Goal: Check status: Check status

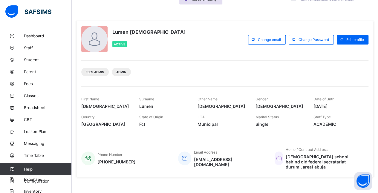
scroll to position [4, 0]
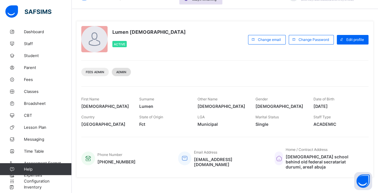
click at [123, 73] on span "Admin" at bounding box center [121, 72] width 10 height 4
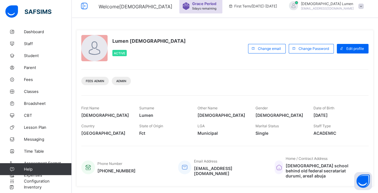
scroll to position [0, 0]
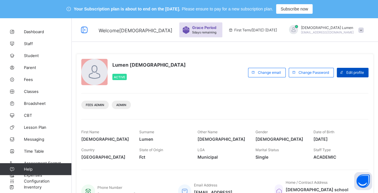
click at [360, 71] on span "Edit profile" at bounding box center [356, 72] width 18 height 4
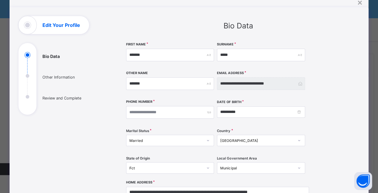
scroll to position [25, 0]
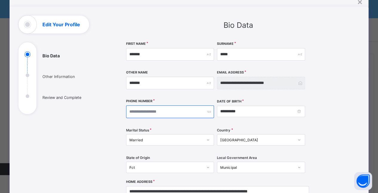
click at [181, 113] on input "number" at bounding box center [170, 112] width 88 height 13
type input "**********"
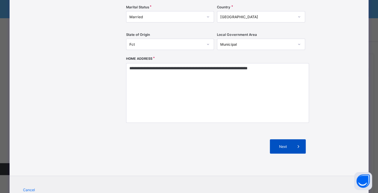
click at [291, 145] on span "Next" at bounding box center [282, 146] width 17 height 4
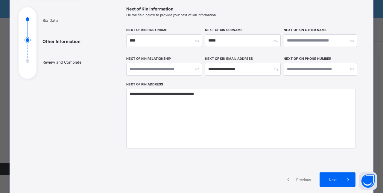
scroll to position [72, 0]
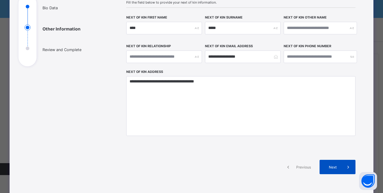
click at [341, 165] on span at bounding box center [348, 167] width 14 height 14
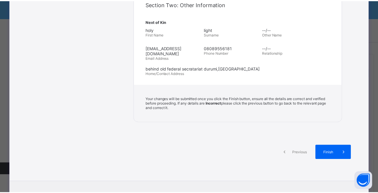
scroll to position [247, 0]
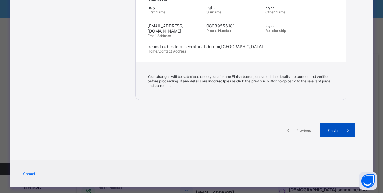
click at [341, 123] on span at bounding box center [348, 130] width 14 height 14
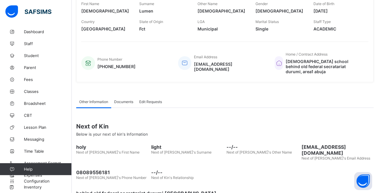
scroll to position [140, 0]
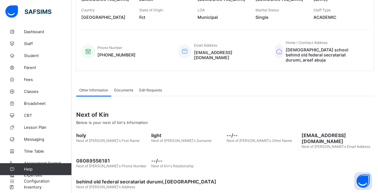
click at [153, 92] on div "Edit Requests" at bounding box center [150, 90] width 29 height 12
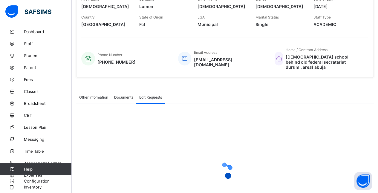
scroll to position [181, 0]
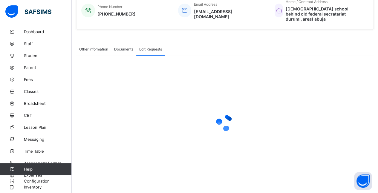
click at [127, 47] on span "Documents" at bounding box center [123, 49] width 19 height 4
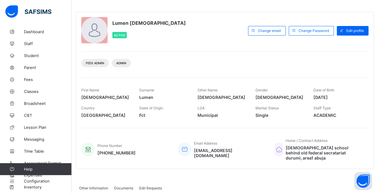
scroll to position [0, 0]
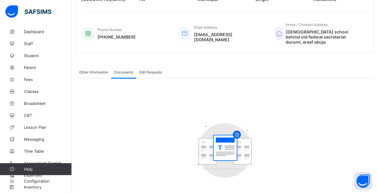
click at [91, 71] on span "Other Information" at bounding box center [93, 72] width 29 height 4
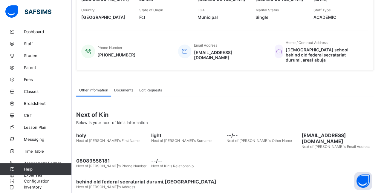
click at [157, 88] on span "Edit Requests" at bounding box center [150, 90] width 23 height 4
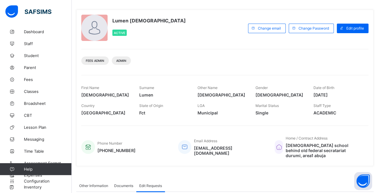
scroll to position [0, 0]
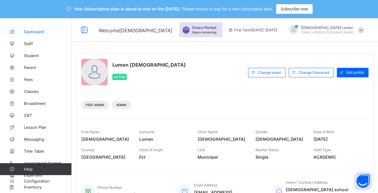
click at [38, 35] on link "Dashboard" at bounding box center [36, 32] width 72 height 12
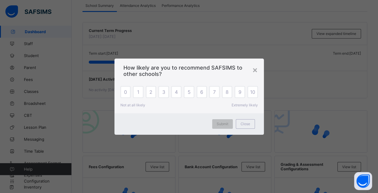
scroll to position [58, 0]
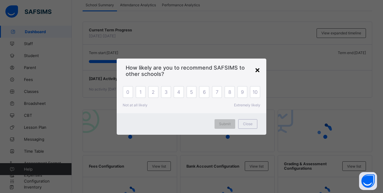
click at [255, 72] on div "×" at bounding box center [257, 70] width 6 height 10
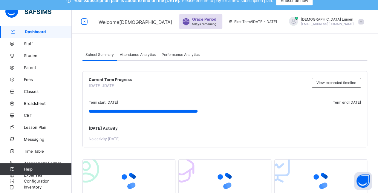
scroll to position [0, 0]
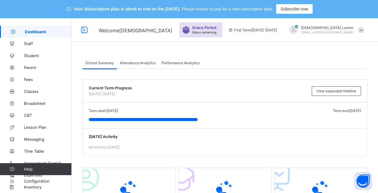
click at [364, 30] on span at bounding box center [360, 30] width 5 height 5
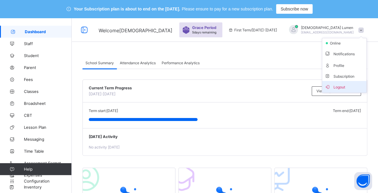
click at [348, 85] on span "Logout" at bounding box center [344, 86] width 39 height 7
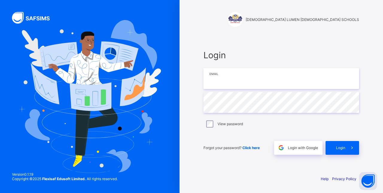
click at [311, 78] on input "email" at bounding box center [280, 78] width 155 height 21
type input "**********"
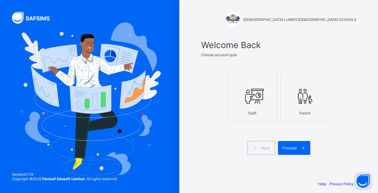
click at [263, 96] on icon at bounding box center [252, 96] width 21 height 18
click at [300, 146] on span at bounding box center [304, 148] width 14 height 14
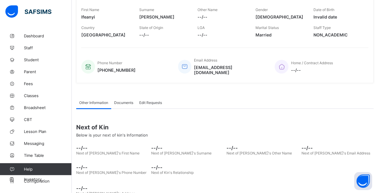
scroll to position [132, 0]
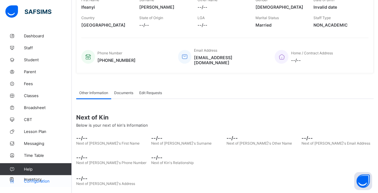
click at [40, 181] on span "Configuration" at bounding box center [48, 181] width 48 height 5
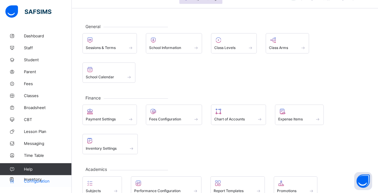
scroll to position [86, 0]
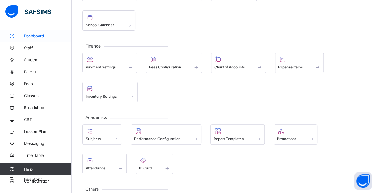
click at [41, 36] on span "Dashboard" at bounding box center [48, 35] width 48 height 5
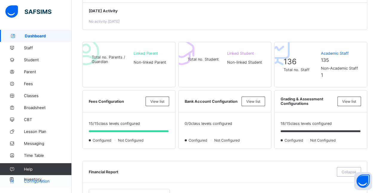
click at [36, 183] on span "Configuration" at bounding box center [48, 181] width 48 height 5
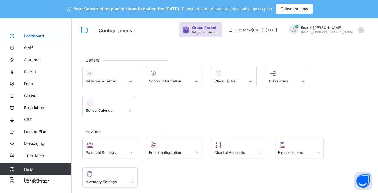
click at [38, 36] on span "Dashboard" at bounding box center [48, 35] width 48 height 5
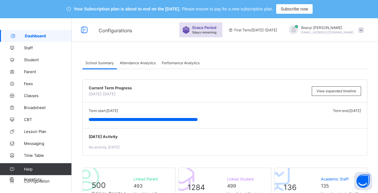
click at [364, 30] on span at bounding box center [360, 30] width 5 height 5
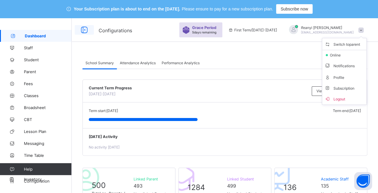
click at [85, 28] on icon at bounding box center [84, 30] width 10 height 9
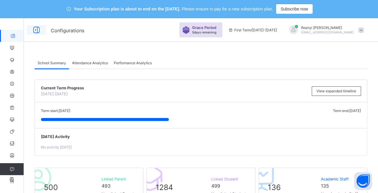
click at [39, 28] on icon at bounding box center [36, 30] width 10 height 9
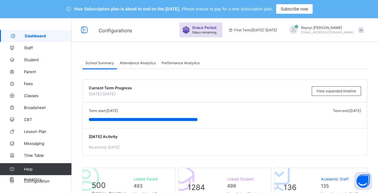
click at [35, 31] on link "Dashboard" at bounding box center [36, 36] width 72 height 12
click at [364, 30] on span at bounding box center [360, 30] width 5 height 5
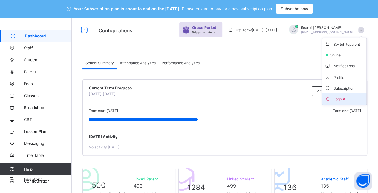
click at [351, 99] on span "Logout" at bounding box center [344, 98] width 39 height 7
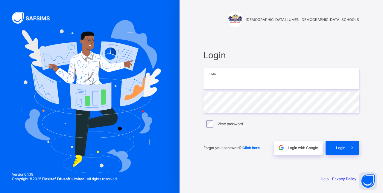
click at [279, 87] on input "email" at bounding box center [280, 78] width 155 height 21
type input "**********"
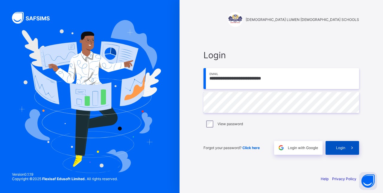
click at [350, 151] on span at bounding box center [352, 148] width 14 height 14
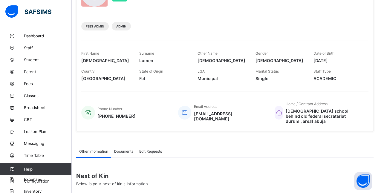
scroll to position [140, 0]
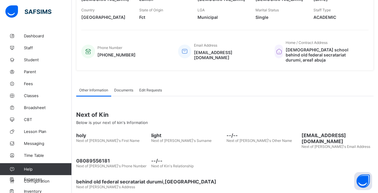
click at [155, 94] on div "Edit Requests" at bounding box center [150, 90] width 29 height 12
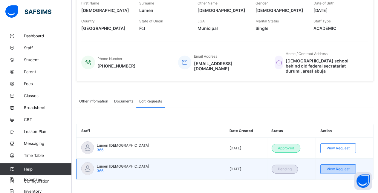
click at [344, 167] on span "View Request" at bounding box center [338, 169] width 23 height 4
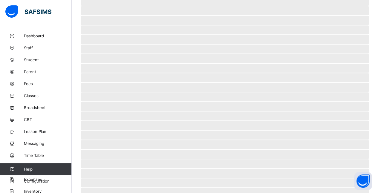
scroll to position [63, 0]
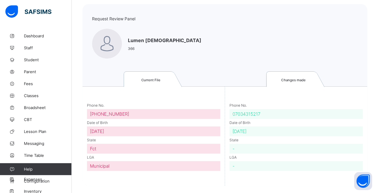
click at [322, 123] on div "Date of Birth [DEMOGRAPHIC_DATA]" at bounding box center [297, 130] width 134 height 14
click at [333, 151] on div "-" at bounding box center [297, 149] width 134 height 10
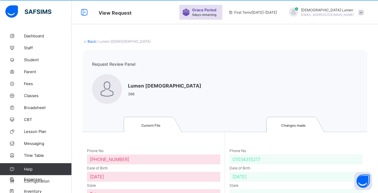
scroll to position [0, 0]
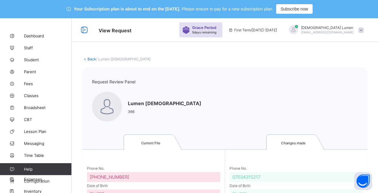
click at [89, 60] on link "Back" at bounding box center [92, 59] width 9 height 4
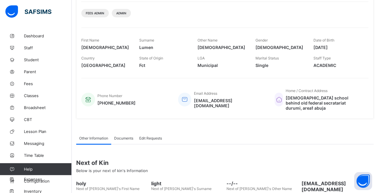
scroll to position [140, 0]
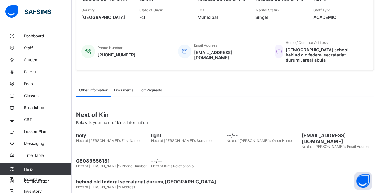
click at [152, 88] on span "Edit Requests" at bounding box center [150, 90] width 23 height 4
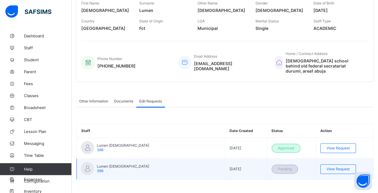
click at [289, 167] on span "Pending" at bounding box center [285, 169] width 14 height 4
click at [335, 167] on span "View Request" at bounding box center [338, 169] width 23 height 4
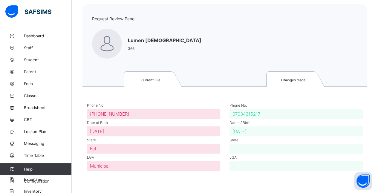
click at [341, 166] on div "-" at bounding box center [297, 166] width 134 height 10
click at [288, 132] on div "[DATE]" at bounding box center [297, 131] width 134 height 10
click at [286, 131] on div "[DATE]" at bounding box center [297, 131] width 134 height 10
click at [268, 115] on div "07034315217" at bounding box center [297, 114] width 134 height 10
click at [264, 113] on div "07034315217" at bounding box center [297, 114] width 134 height 10
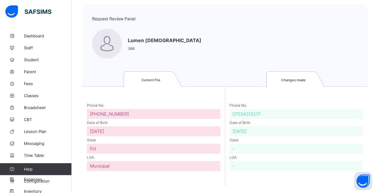
click at [155, 88] on div "Phone No. [PHONE_NUMBER] Date of Birth [DEMOGRAPHIC_DATA] State Fct LGA Municip…" at bounding box center [154, 136] width 142 height 99
click at [152, 75] on link "Current File" at bounding box center [154, 79] width 60 height 16
click at [155, 82] on link "Current File" at bounding box center [154, 79] width 60 height 16
click at [155, 86] on link "Current File" at bounding box center [154, 79] width 60 height 16
click at [158, 82] on link "Current File" at bounding box center [154, 79] width 60 height 16
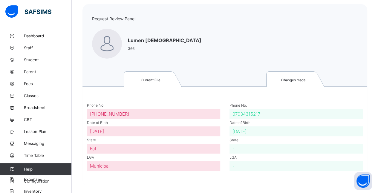
click at [165, 83] on link "Current File" at bounding box center [154, 79] width 60 height 16
click at [155, 81] on span "Current File" at bounding box center [150, 80] width 19 height 4
click at [143, 78] on span "Current File" at bounding box center [150, 80] width 19 height 4
click at [133, 76] on link "Current File" at bounding box center [154, 79] width 60 height 16
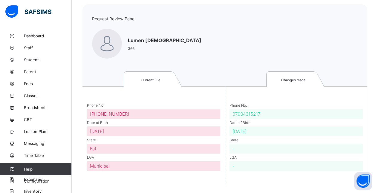
click at [138, 81] on link "Current File" at bounding box center [154, 79] width 60 height 16
click at [303, 74] on link "Changes made" at bounding box center [296, 79] width 60 height 16
click at [309, 78] on link "Changes made" at bounding box center [296, 79] width 60 height 16
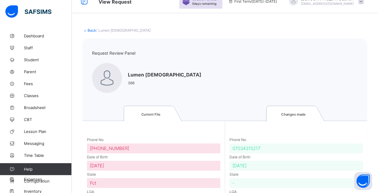
scroll to position [0, 0]
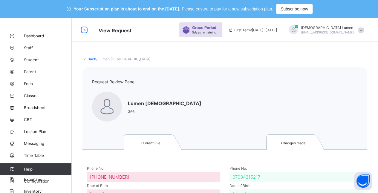
click at [88, 59] on link "Back" at bounding box center [92, 59] width 9 height 4
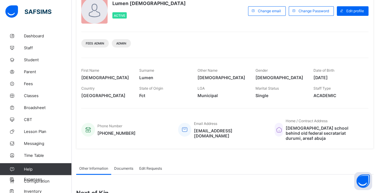
scroll to position [140, 0]
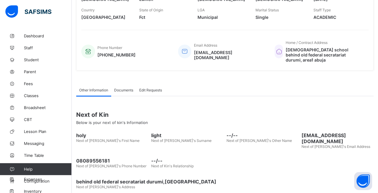
click at [123, 94] on div "Documents" at bounding box center [123, 90] width 25 height 12
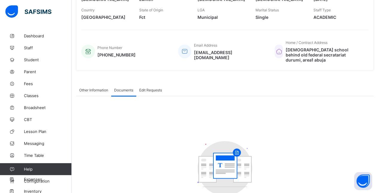
scroll to position [158, 0]
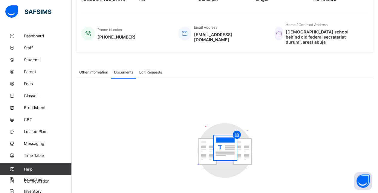
click at [158, 71] on span "Edit Requests" at bounding box center [150, 72] width 23 height 4
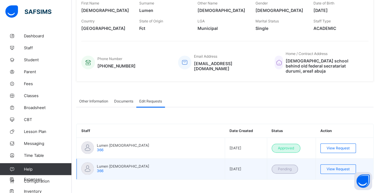
click at [112, 162] on div "Lumen [DEMOGRAPHIC_DATA] 366" at bounding box center [115, 168] width 68 height 13
click at [105, 166] on span "Lumen [DEMOGRAPHIC_DATA]" at bounding box center [123, 166] width 52 height 4
click at [118, 164] on span "Lumen [DEMOGRAPHIC_DATA]" at bounding box center [123, 166] width 52 height 4
click at [121, 164] on span "Lumen [DEMOGRAPHIC_DATA]" at bounding box center [123, 166] width 52 height 4
click at [280, 170] on div "Pending" at bounding box center [285, 169] width 26 height 9
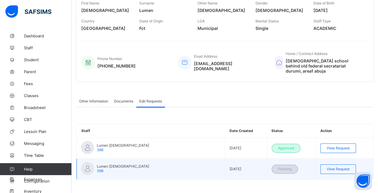
click at [282, 167] on span "Pending" at bounding box center [285, 169] width 14 height 4
click at [141, 165] on td "Lumen [DEMOGRAPHIC_DATA] 366" at bounding box center [151, 169] width 148 height 21
click at [120, 164] on span "Lumen [DEMOGRAPHIC_DATA]" at bounding box center [123, 166] width 52 height 4
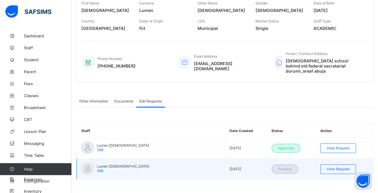
click at [123, 159] on td "Lumen [DEMOGRAPHIC_DATA] 366" at bounding box center [151, 169] width 148 height 21
click at [341, 167] on span "View Request" at bounding box center [338, 169] width 23 height 4
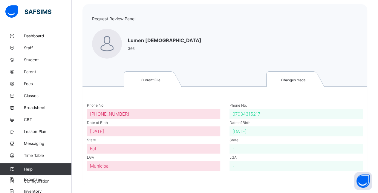
click at [297, 84] on link "Changes made" at bounding box center [296, 79] width 60 height 16
click at [297, 81] on span "Changes made" at bounding box center [293, 80] width 24 height 4
click at [158, 78] on span "Current File" at bounding box center [150, 80] width 19 height 4
click at [160, 85] on link "Current File" at bounding box center [154, 79] width 60 height 16
click at [157, 83] on link "Current File" at bounding box center [154, 79] width 60 height 16
